Goal: Information Seeking & Learning: Learn about a topic

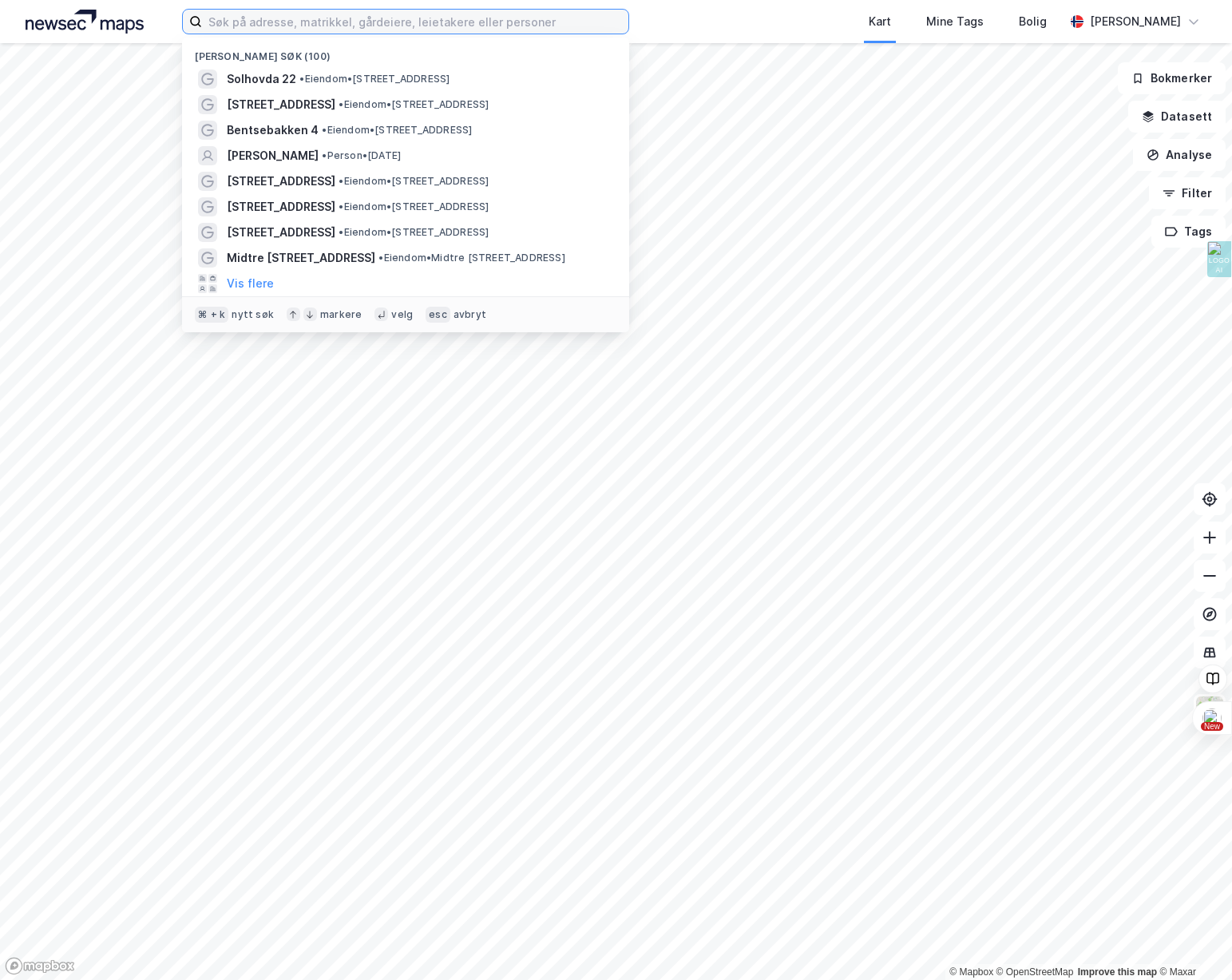
click at [319, 31] on input at bounding box center [415, 21] width 427 height 24
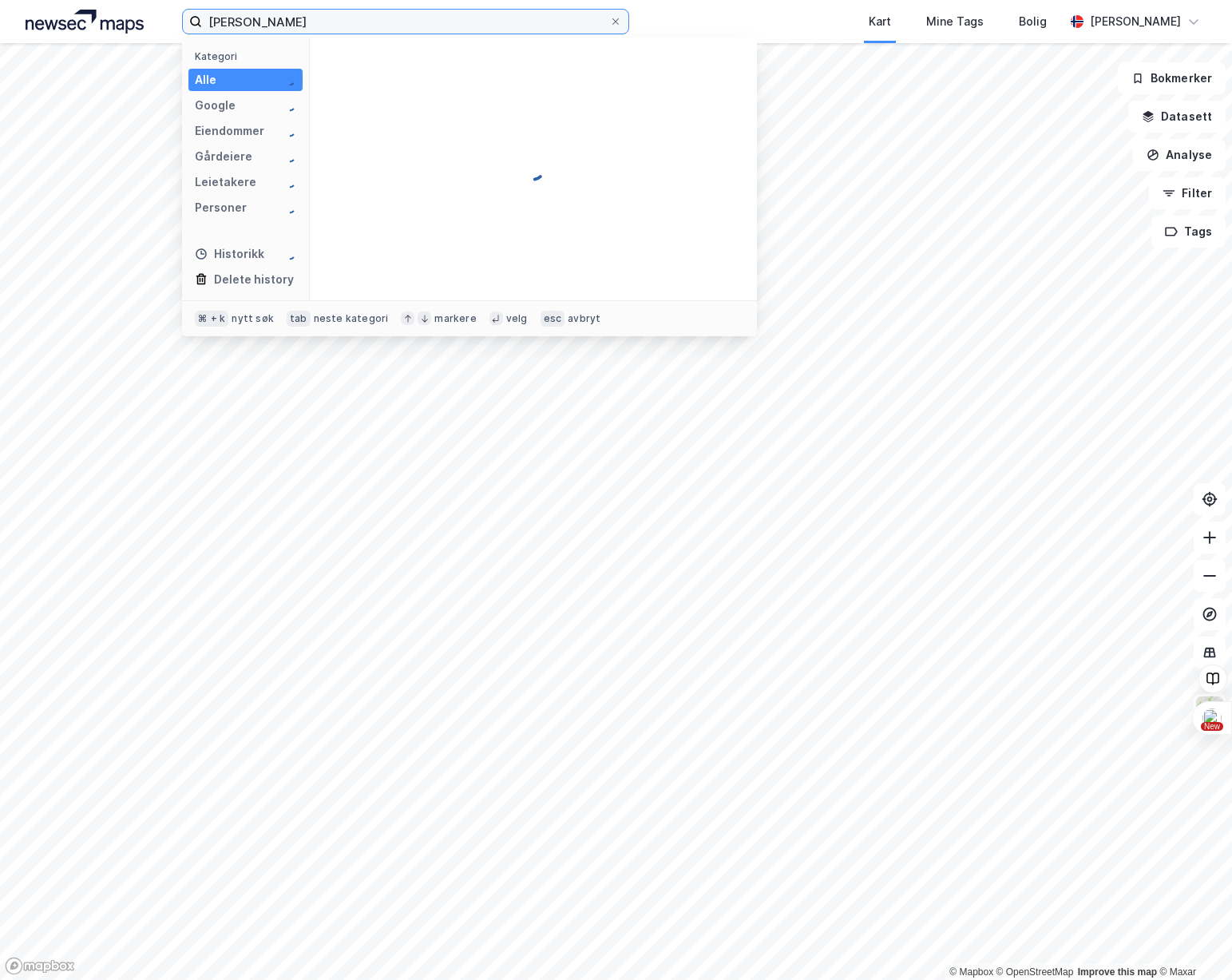
type input "[PERSON_NAME]"
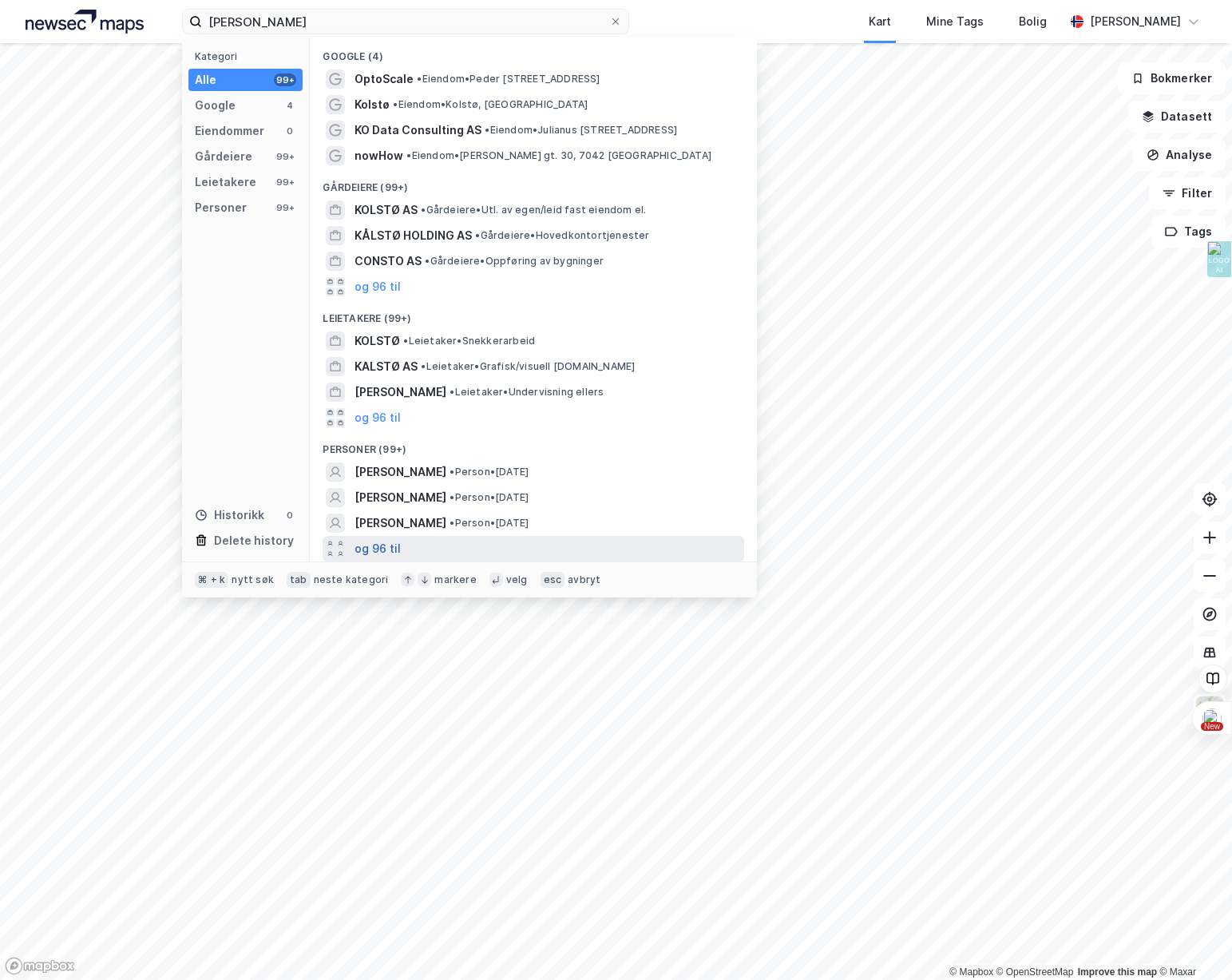
click at [386, 542] on button "og 96 til" at bounding box center [378, 548] width 47 height 19
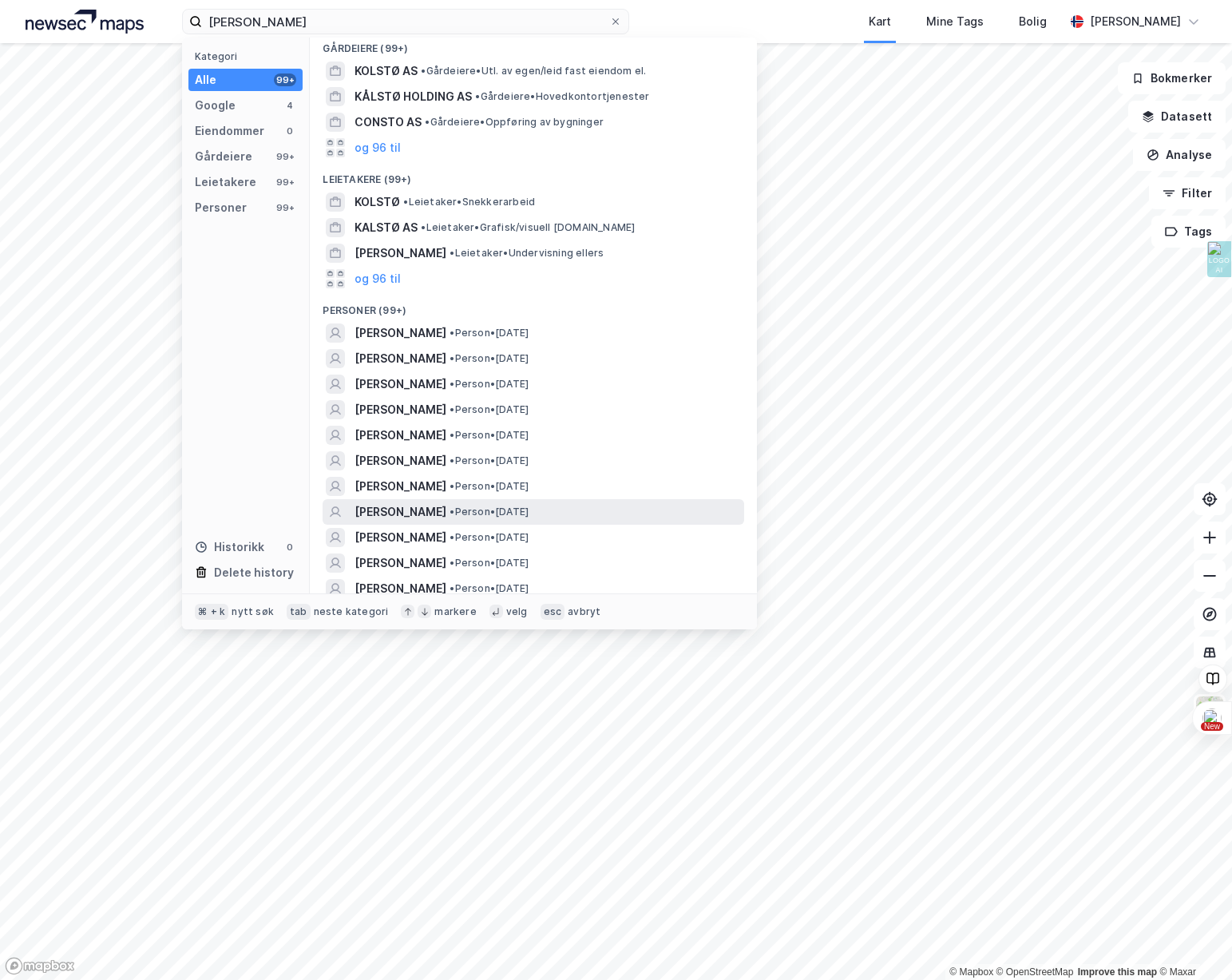
scroll to position [142, 0]
click at [507, 511] on span "• Person • [DATE]" at bounding box center [488, 508] width 79 height 13
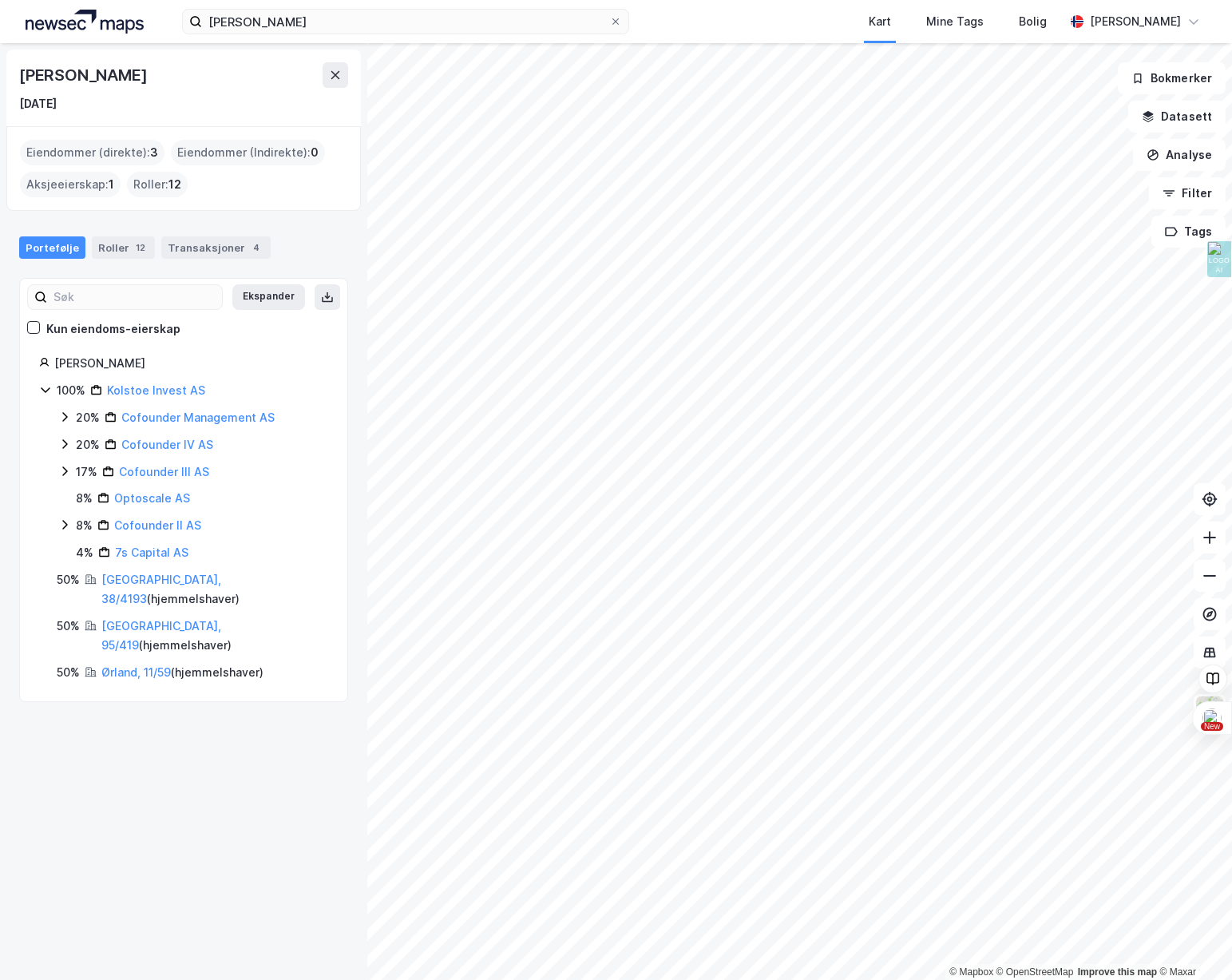
click at [123, 159] on div "Eiendommer (direkte) : 3" at bounding box center [92, 153] width 145 height 25
click at [615, 18] on icon at bounding box center [616, 21] width 10 height 10
click at [610, 18] on input "[PERSON_NAME]" at bounding box center [405, 21] width 407 height 24
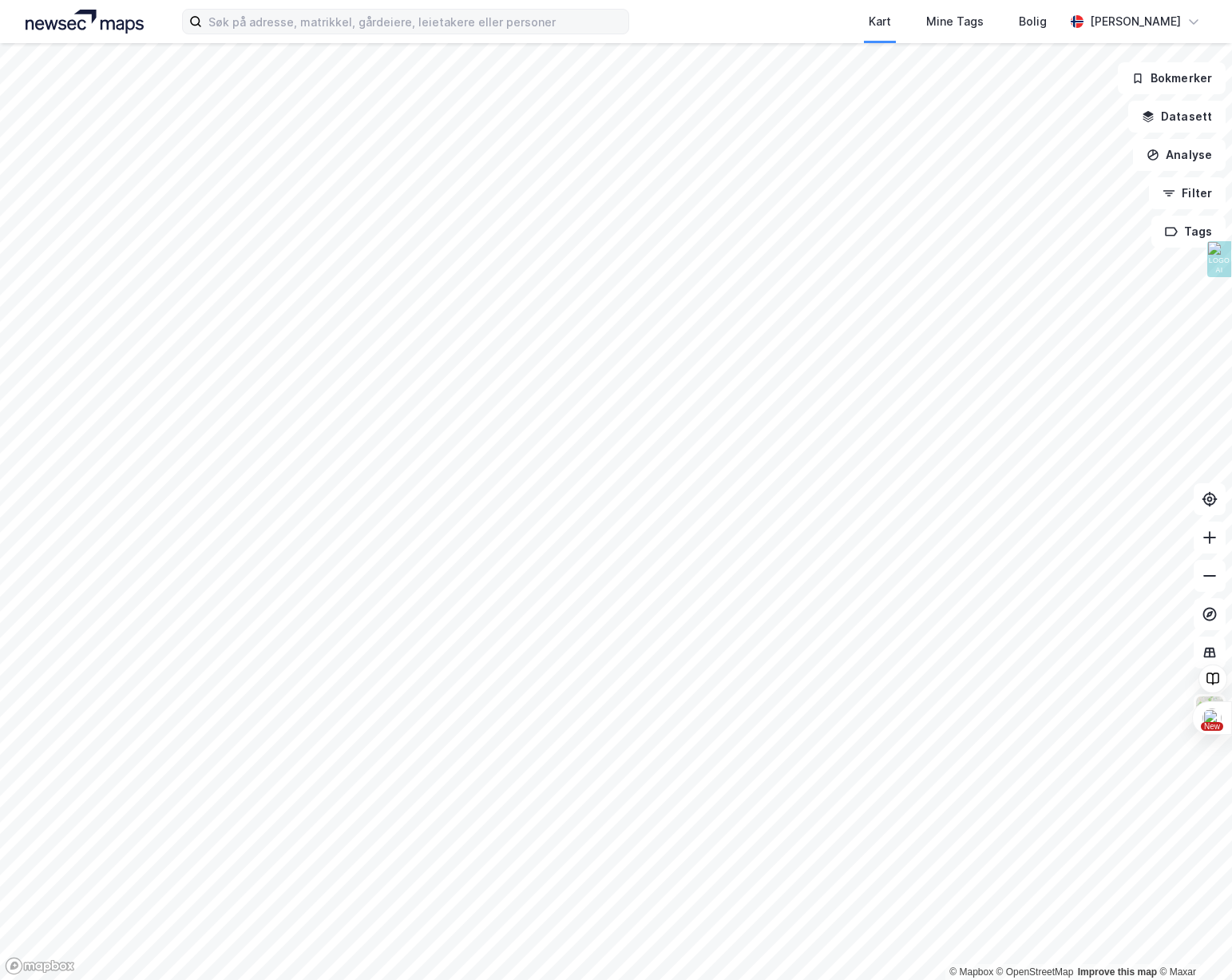
click at [75, 39] on div "Kart Mine Tags Bolig [PERSON_NAME]" at bounding box center [616, 21] width 1232 height 43
click at [83, 29] on img at bounding box center [85, 21] width 119 height 24
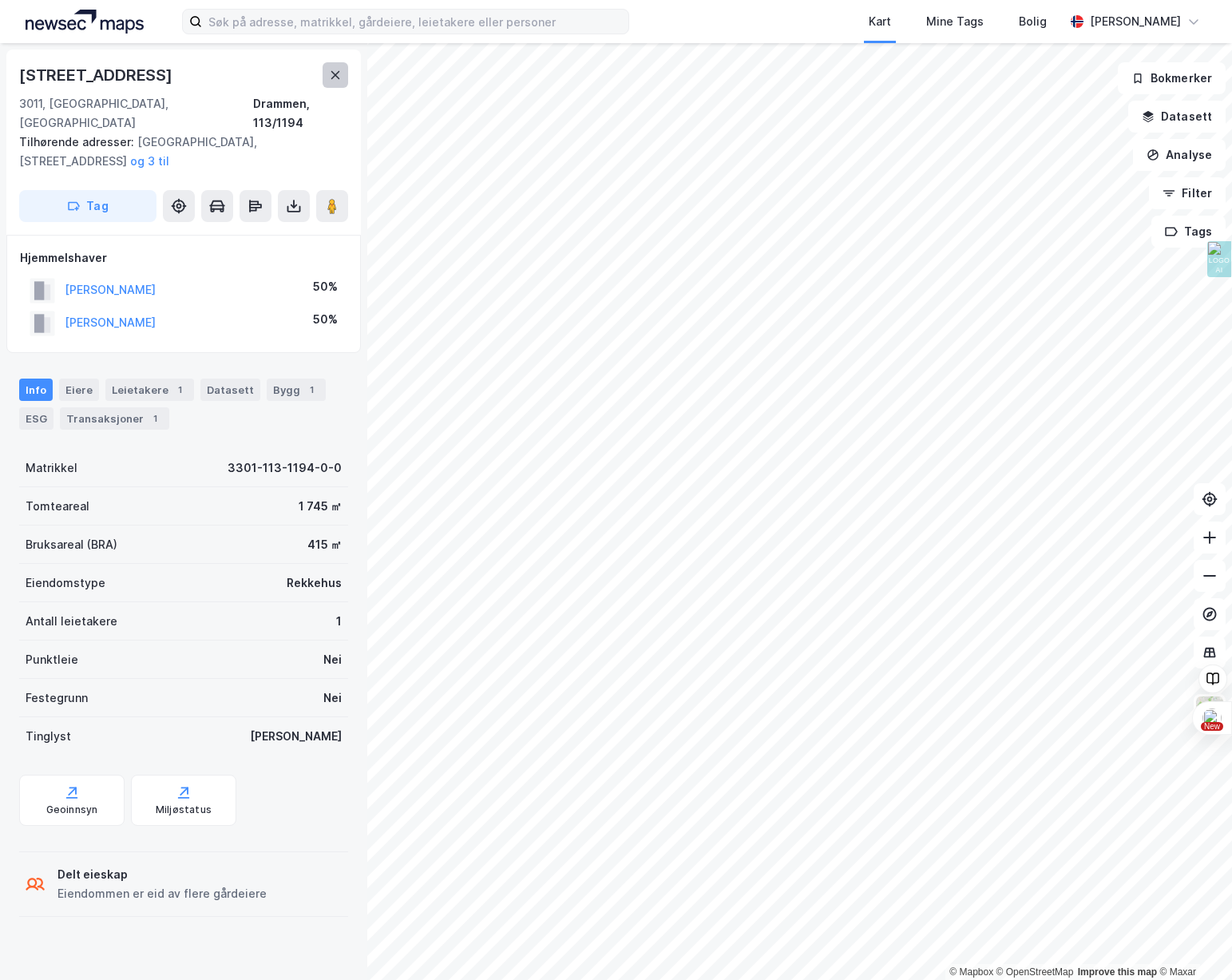
click at [327, 70] on button at bounding box center [335, 75] width 25 height 25
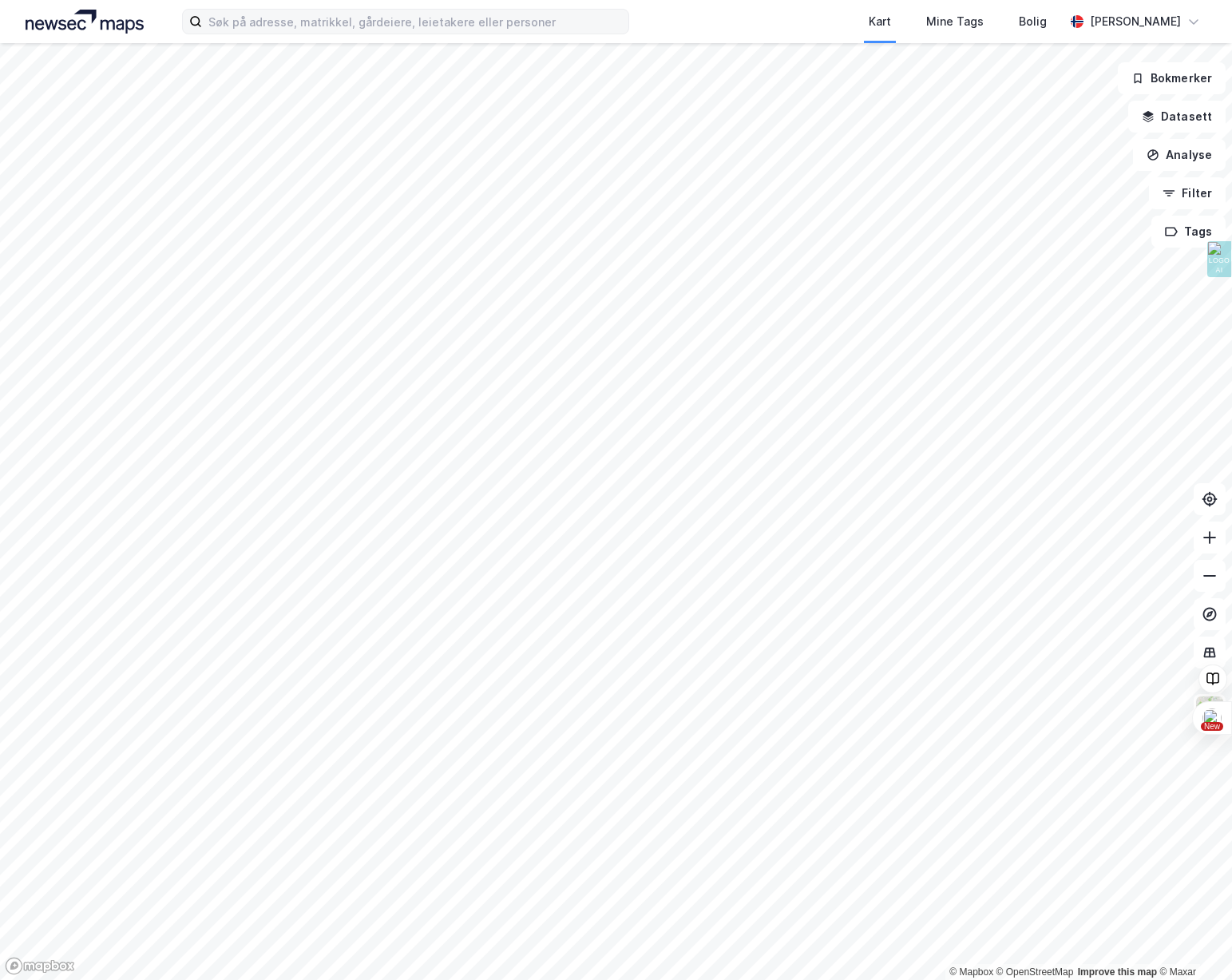
click at [770, 20] on div "Kart Mine Tags Bolig" at bounding box center [885, 21] width 359 height 43
